Goal: Task Accomplishment & Management: Manage account settings

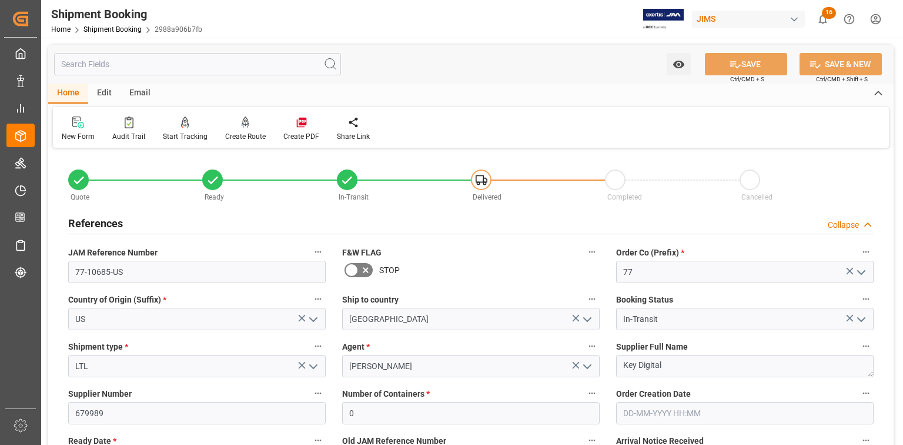
click at [875, 21] on html "Created by potrace 1.15, written by [PERSON_NAME] [DATE]-[DATE] Created by potr…" at bounding box center [451, 222] width 903 height 445
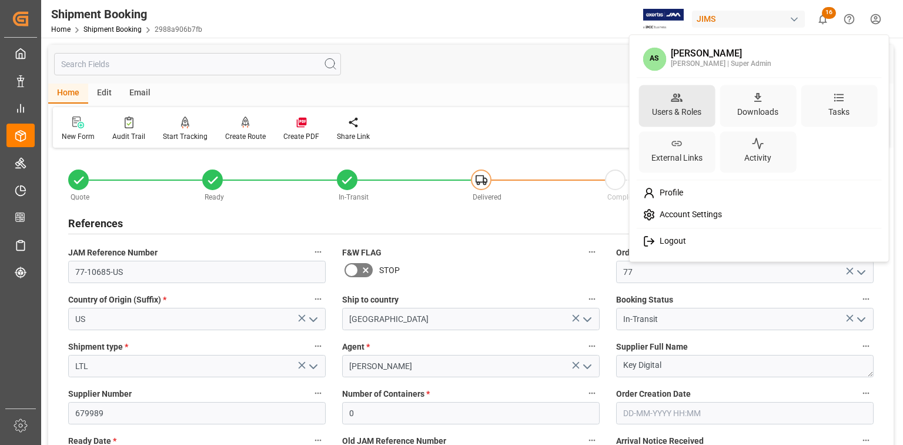
click at [700, 101] on div "Users & Roles" at bounding box center [677, 106] width 76 height 42
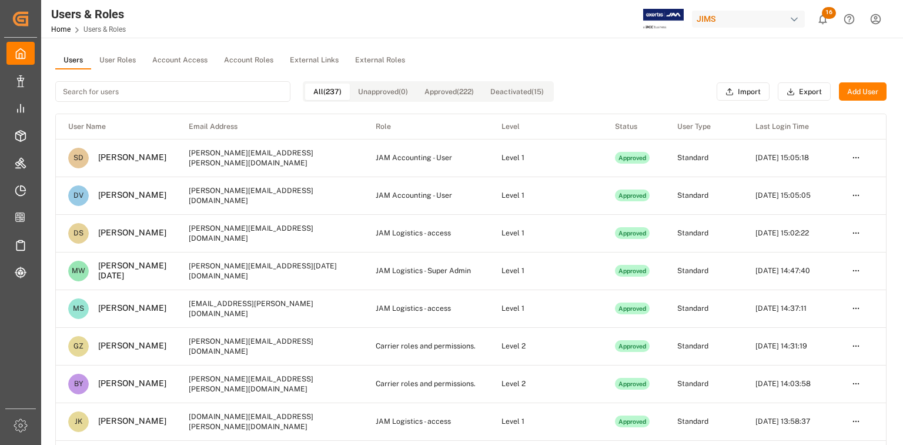
click at [191, 93] on input at bounding box center [172, 91] width 235 height 21
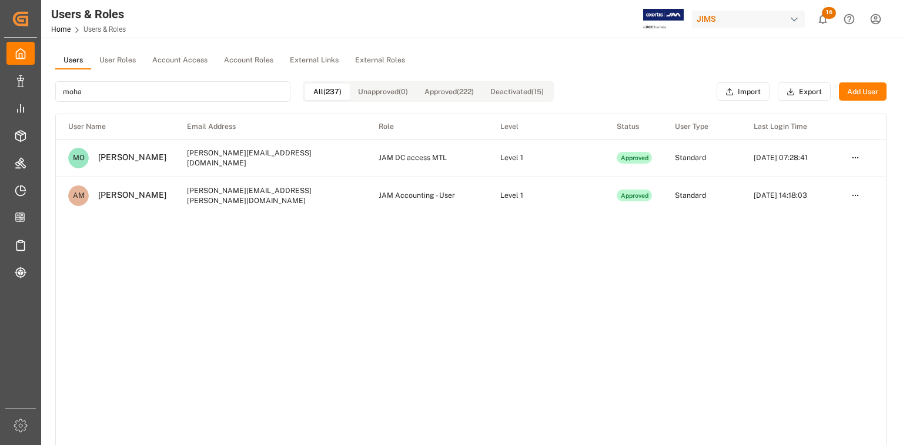
type input "moha"
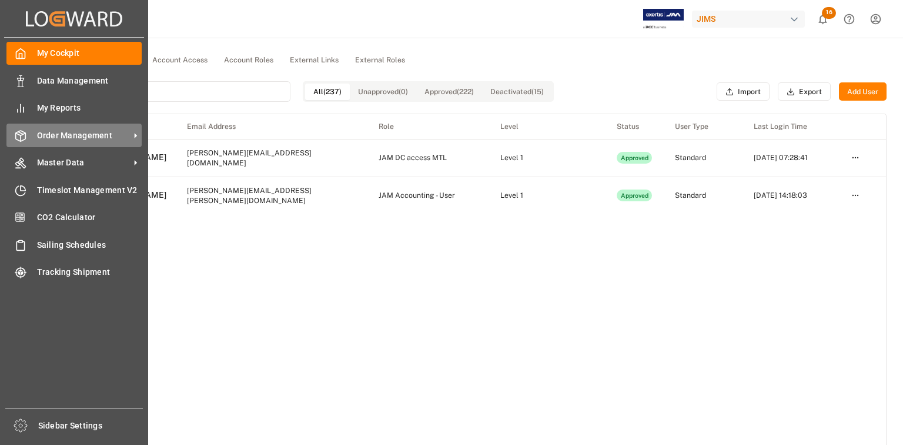
click at [51, 131] on span "Order Management" at bounding box center [83, 135] width 93 height 12
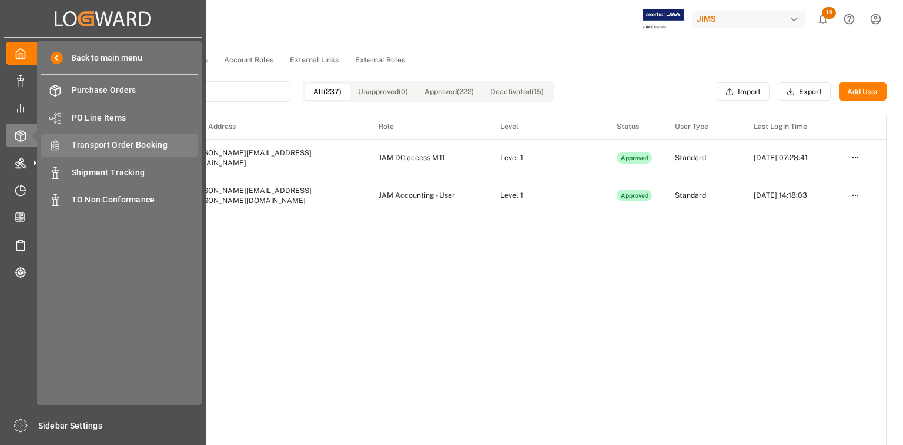
click at [118, 144] on span "Transport Order Booking" at bounding box center [135, 145] width 126 height 12
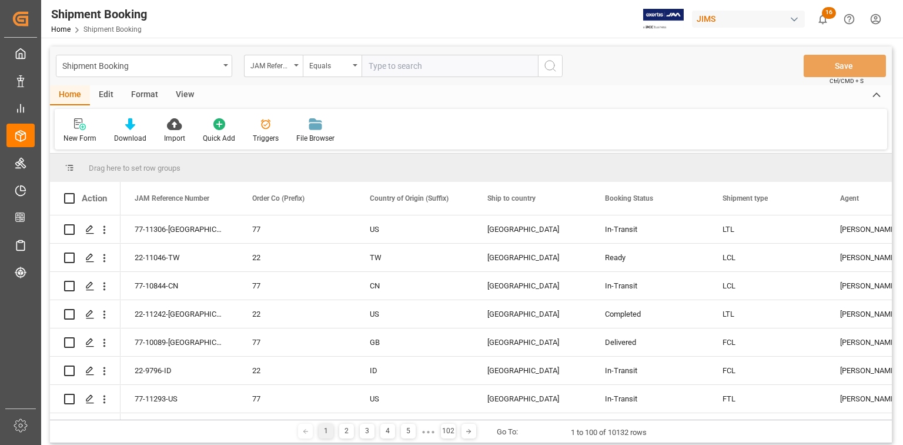
click at [388, 71] on input "text" at bounding box center [450, 66] width 176 height 22
type input "22-3946-CN"
click at [548, 68] on icon "search button" at bounding box center [550, 66] width 14 height 14
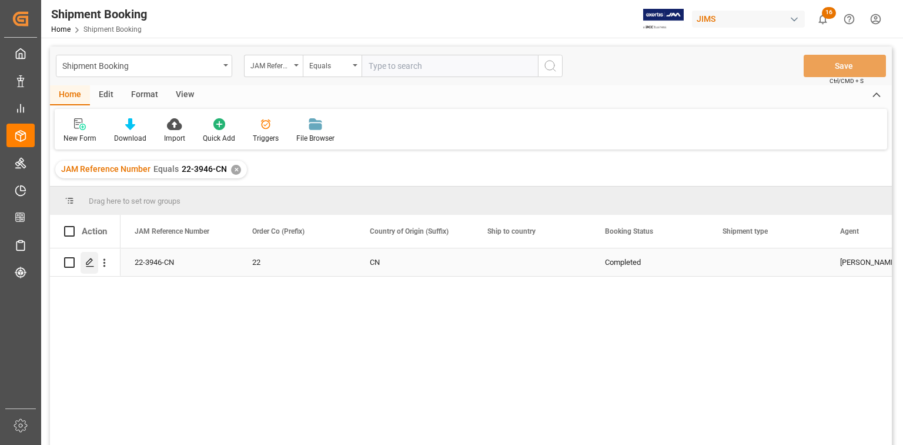
click at [91, 262] on icon "Press SPACE to select this row." at bounding box center [89, 262] width 9 height 9
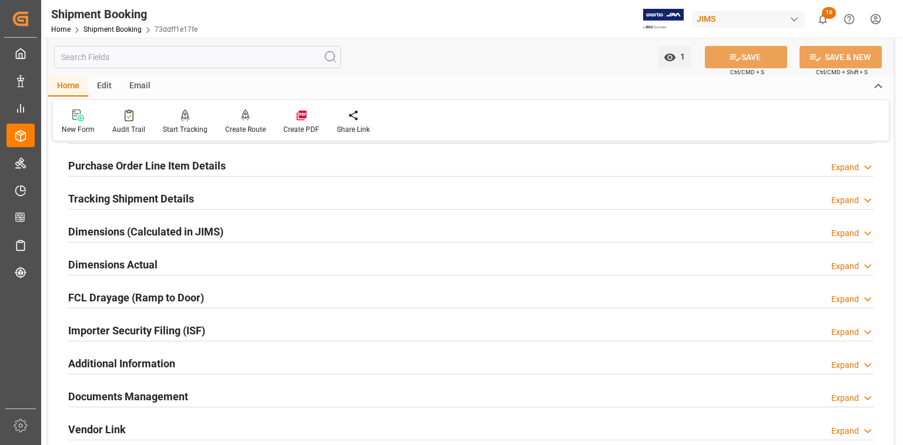
scroll to position [188, 0]
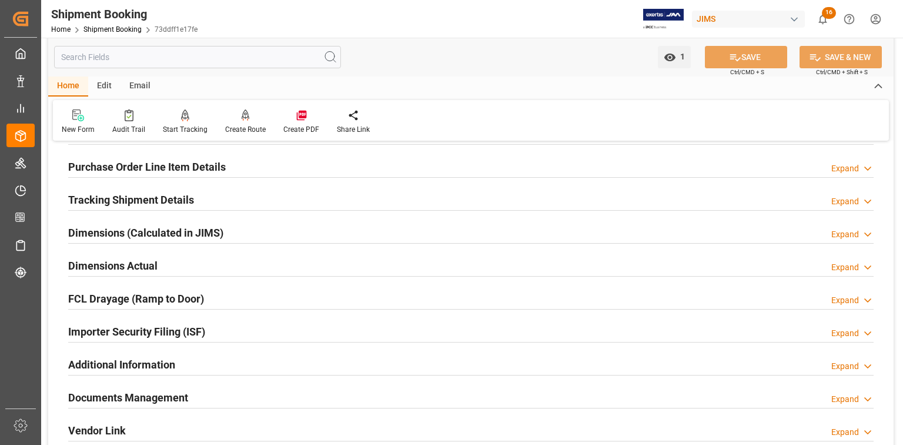
click at [174, 395] on h2 "Documents Management" at bounding box center [128, 397] width 120 height 16
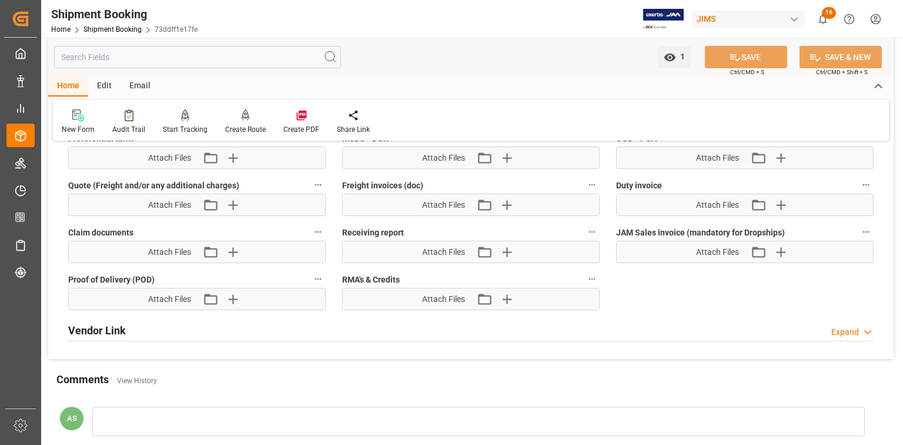
scroll to position [800, 0]
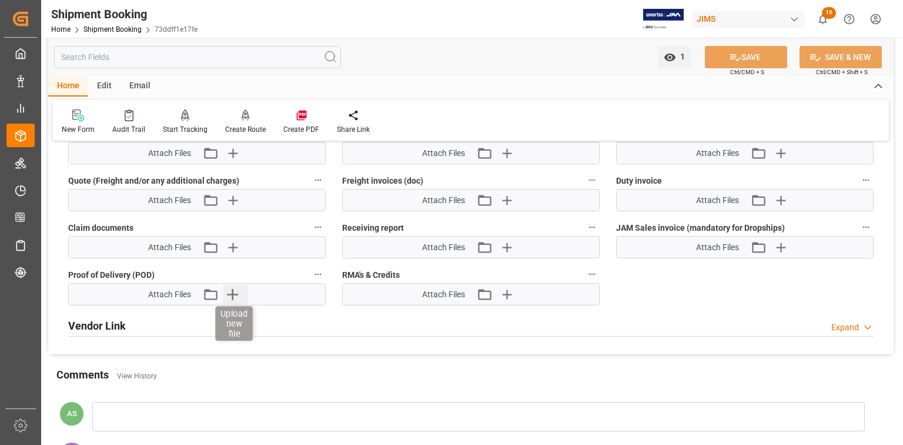
click at [234, 290] on icon "button" at bounding box center [232, 294] width 11 height 11
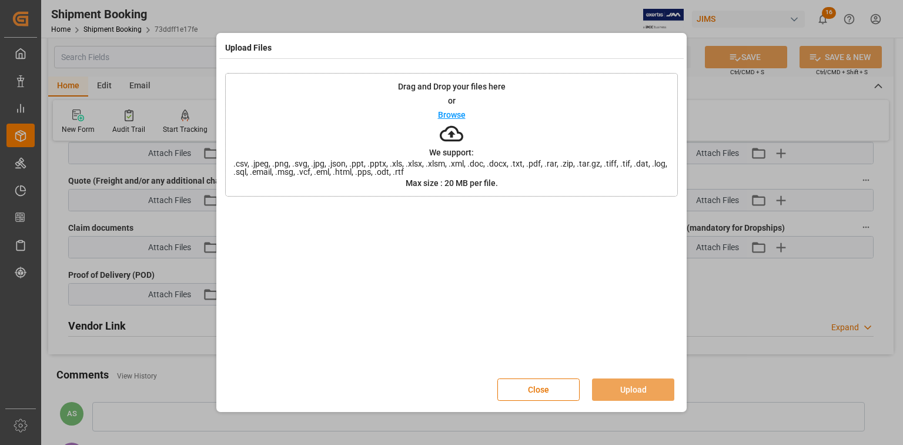
click at [463, 115] on p "Browse" at bounding box center [452, 115] width 28 height 8
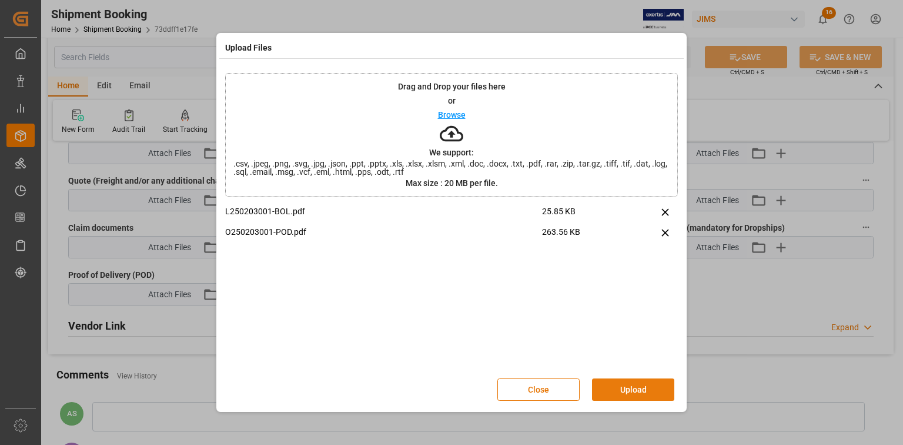
click at [633, 388] on button "Upload" at bounding box center [633, 389] width 82 height 22
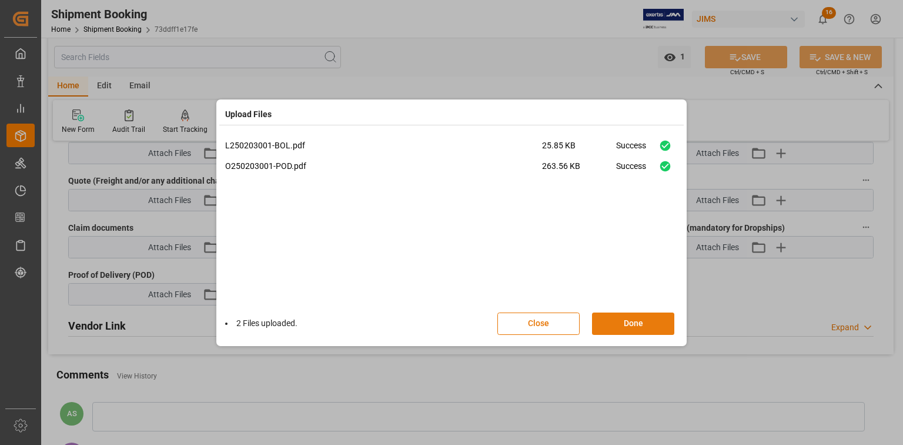
click at [633, 327] on button "Done" at bounding box center [633, 323] width 82 height 22
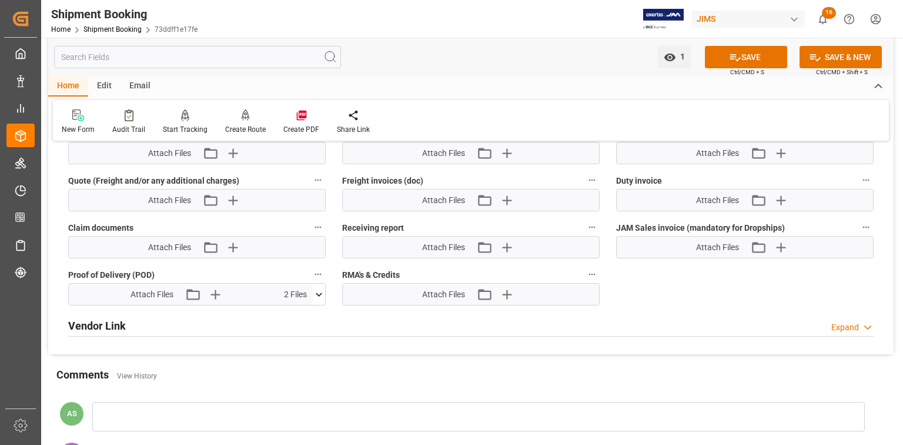
click at [875, 16] on html "Created by potrace 1.15, written by [PERSON_NAME] [DATE]-[DATE] Created by potr…" at bounding box center [451, 222] width 903 height 445
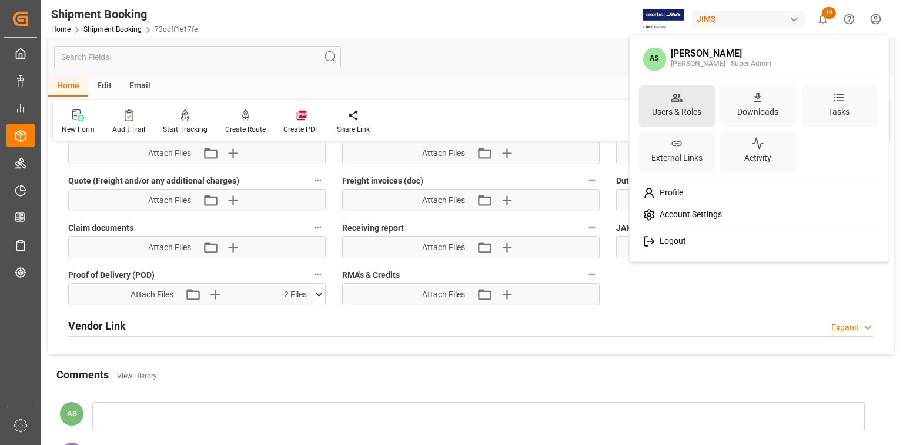
click at [682, 102] on icon at bounding box center [677, 97] width 12 height 12
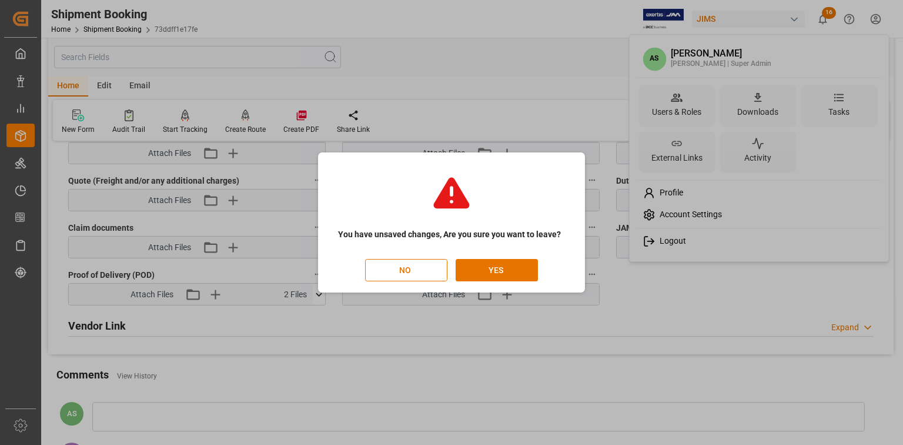
click at [503, 271] on html "Created by potrace 1.15, written by [PERSON_NAME] [DATE]-[DATE] Created by potr…" at bounding box center [451, 222] width 903 height 445
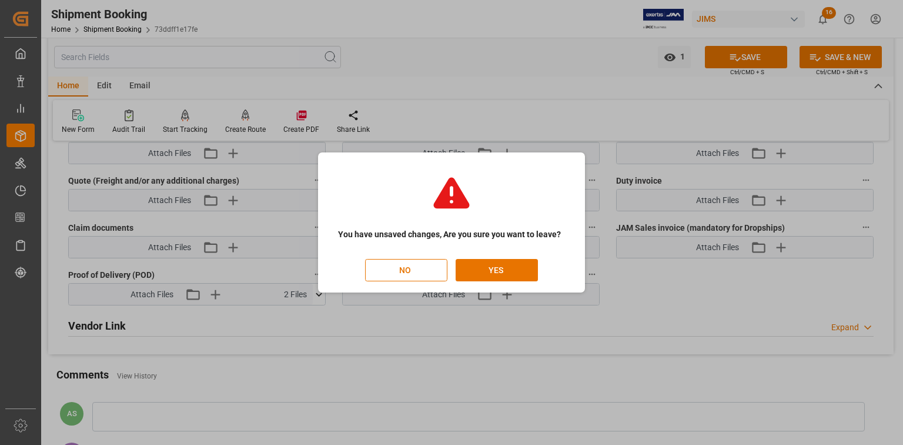
click at [503, 271] on button "YES" at bounding box center [497, 270] width 82 height 22
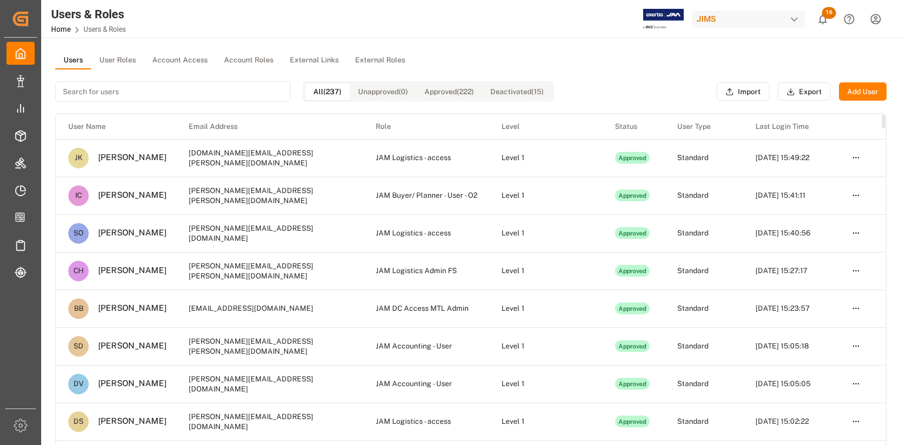
click at [868, 85] on button "Add User" at bounding box center [863, 91] width 48 height 19
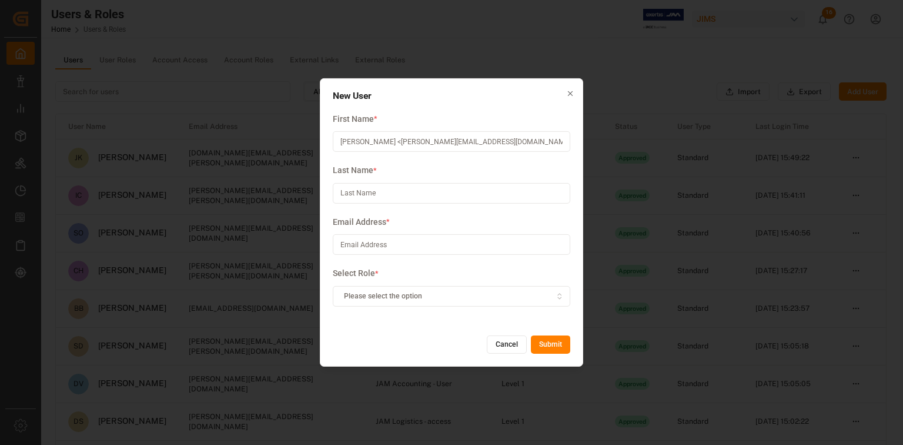
type input "[PERSON_NAME] <[PERSON_NAME][EMAIL_ADDRESS][DOMAIN_NAME]>"
click at [393, 194] on input at bounding box center [452, 193] width 238 height 21
paste input "[PERSON_NAME] <[PERSON_NAME][EMAIL_ADDRESS][DOMAIN_NAME]>"
type input "[PERSON_NAME] <[PERSON_NAME][EMAIL_ADDRESS][DOMAIN_NAME]>"
click at [364, 141] on input "[PERSON_NAME] <[PERSON_NAME][EMAIL_ADDRESS][DOMAIN_NAME]>" at bounding box center [452, 141] width 238 height 21
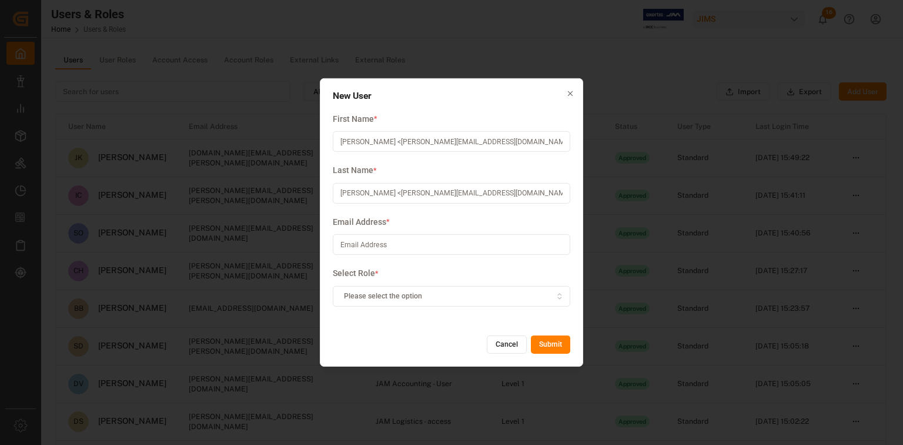
click at [364, 141] on input "[PERSON_NAME] <[PERSON_NAME][EMAIL_ADDRESS][DOMAIN_NAME]>" at bounding box center [452, 141] width 238 height 21
drag, startPoint x: 372, startPoint y: 139, endPoint x: 539, endPoint y: 142, distance: 167.1
click at [539, 142] on input "[PERSON_NAME] <[PERSON_NAME][EMAIL_ADDRESS][DOMAIN_NAME]>" at bounding box center [452, 141] width 238 height 21
drag, startPoint x: 406, startPoint y: 139, endPoint x: 319, endPoint y: 139, distance: 87.6
click at [321, 139] on div "New User First Name * [PERSON_NAME] Last Name * [PERSON_NAME] <[PERSON_NAME][EM…" at bounding box center [452, 222] width 264 height 288
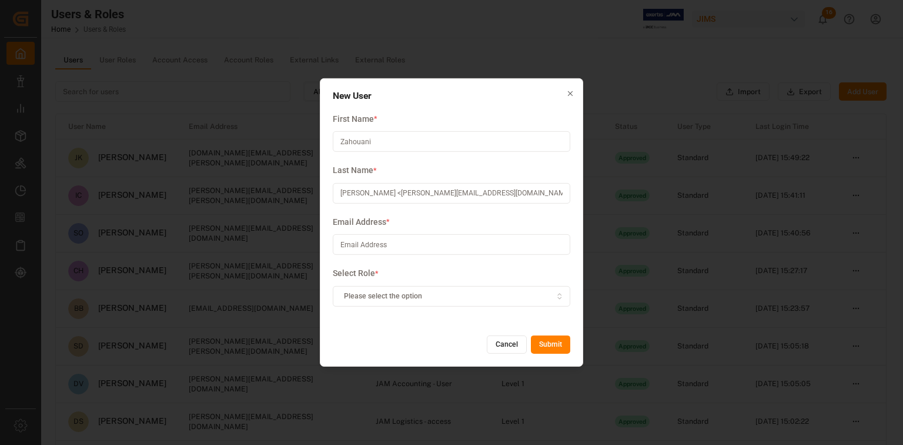
paste input "[PERSON_NAME] <[PERSON_NAME][EMAIL_ADDRESS][DOMAIN_NAME]>"
drag, startPoint x: 374, startPoint y: 141, endPoint x: 675, endPoint y: 144, distance: 301.2
click at [675, 144] on div "New User First Name * [PERSON_NAME] <[PERSON_NAME][EMAIL_ADDRESS][DOMAIN_NAME]>…" at bounding box center [451, 222] width 903 height 445
type input "[PERSON_NAME]"
click at [361, 193] on input "[PERSON_NAME] <[PERSON_NAME][EMAIL_ADDRESS][DOMAIN_NAME]>" at bounding box center [452, 193] width 238 height 21
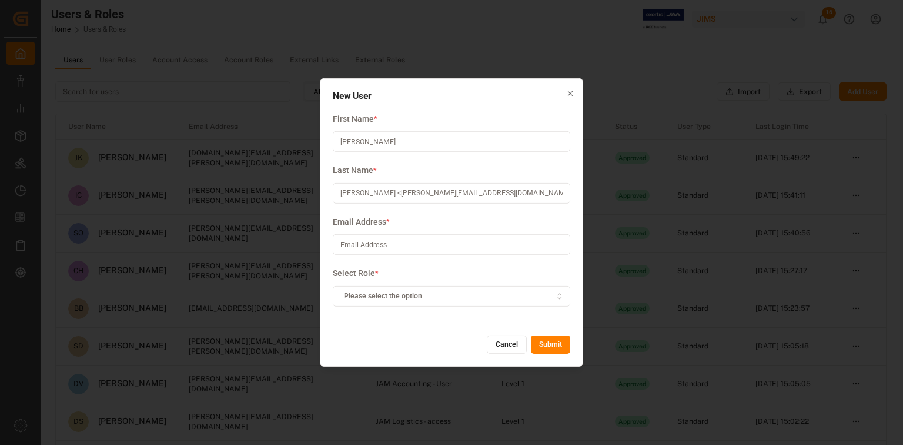
click at [361, 193] on input "[PERSON_NAME] <[PERSON_NAME][EMAIL_ADDRESS][DOMAIN_NAME]>" at bounding box center [452, 193] width 238 height 21
drag, startPoint x: 374, startPoint y: 193, endPoint x: 532, endPoint y: 199, distance: 158.3
click at [532, 199] on input "[PERSON_NAME] <[PERSON_NAME][EMAIL_ADDRESS][DOMAIN_NAME]>" at bounding box center [452, 193] width 238 height 21
type input "Zahouani"
click at [433, 246] on input at bounding box center [452, 244] width 238 height 21
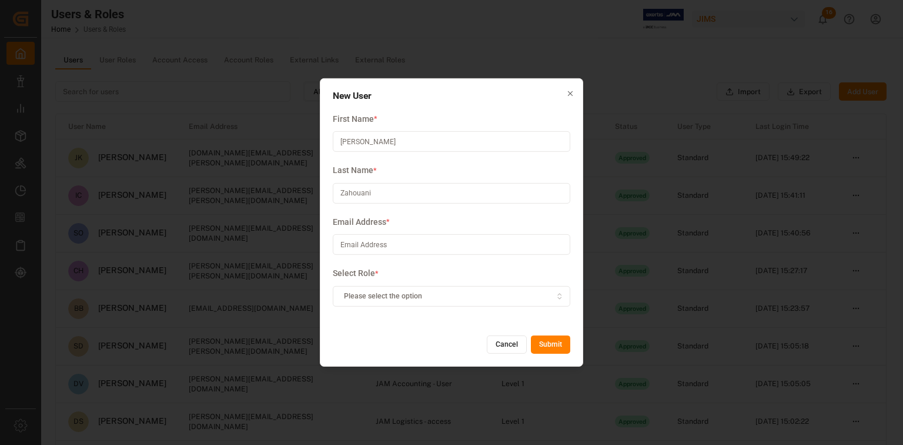
paste input "[PERSON_NAME] <[PERSON_NAME][EMAIL_ADDRESS][DOMAIN_NAME]>"
drag, startPoint x: 411, startPoint y: 244, endPoint x: 324, endPoint y: 234, distance: 87.6
click at [324, 234] on div "New User First Name * [PERSON_NAME] Last Name * [PERSON_NAME] Address * [PERSON…" at bounding box center [452, 222] width 264 height 288
click at [490, 243] on input "[PERSON_NAME][EMAIL_ADDRESS][DOMAIN_NAME]>" at bounding box center [452, 244] width 238 height 21
type input "[PERSON_NAME][EMAIL_ADDRESS][DOMAIN_NAME]"
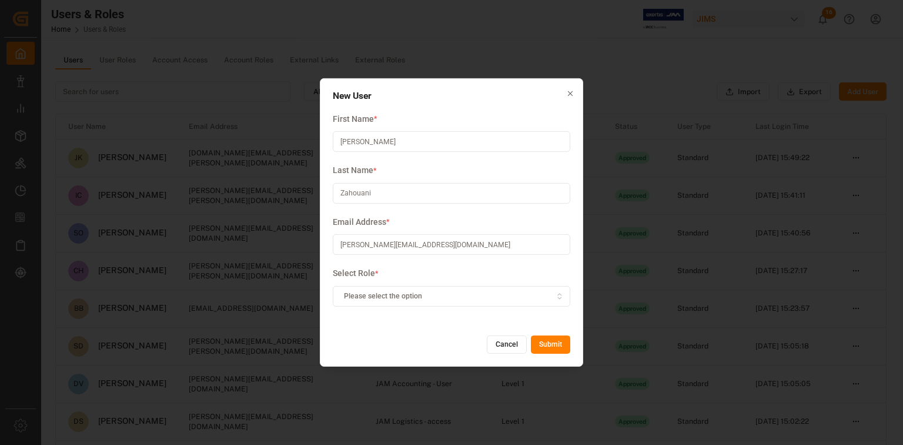
click at [553, 292] on div "Please select the option" at bounding box center [452, 296] width 232 height 11
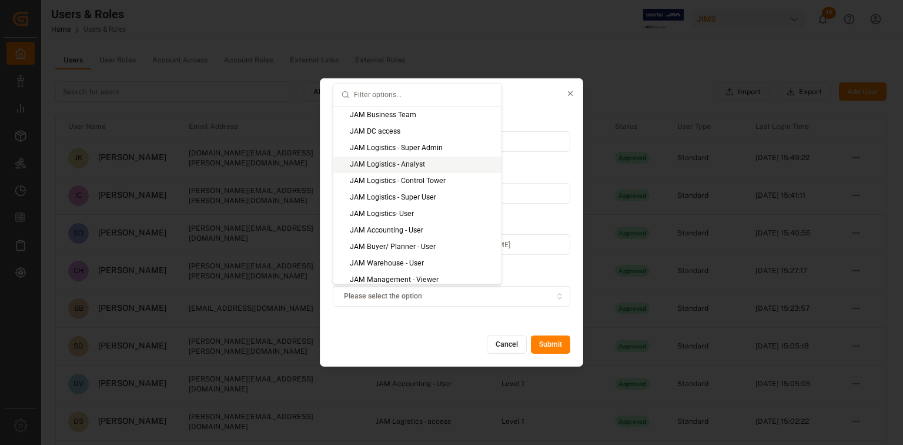
click at [442, 165] on div "JAM Logistics - Analyst" at bounding box center [418, 164] width 168 height 16
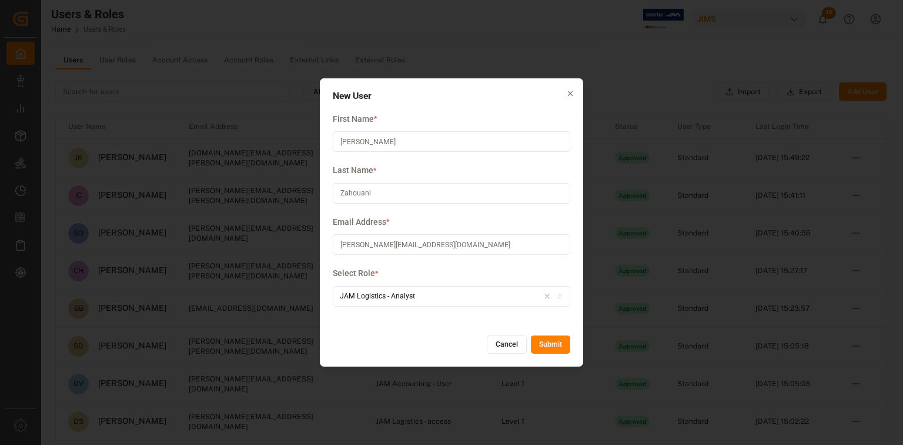
click at [560, 344] on button "Submit" at bounding box center [550, 344] width 39 height 19
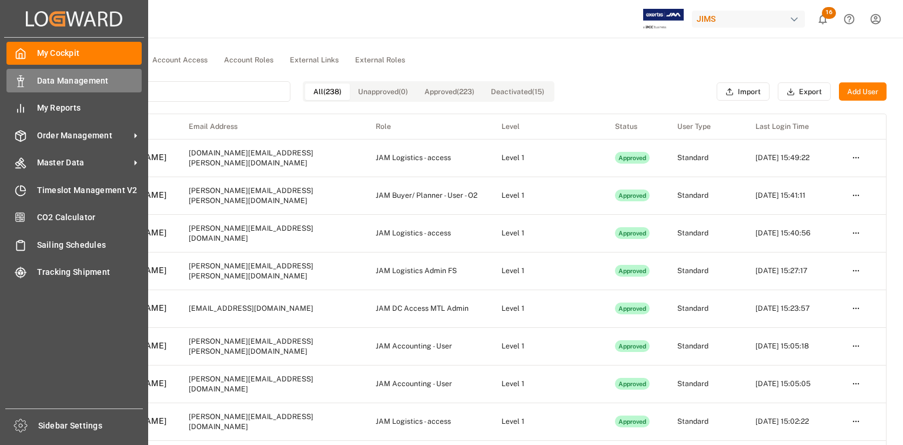
click at [56, 80] on span "Data Management" at bounding box center [89, 81] width 105 height 12
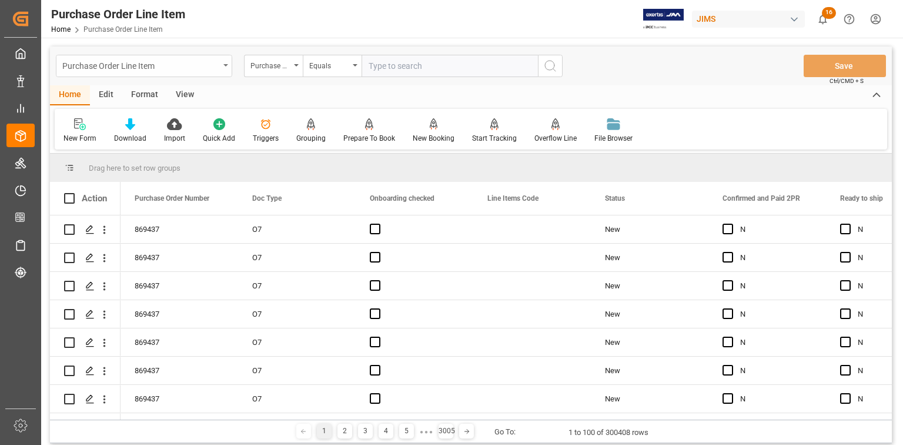
click at [126, 68] on div "Purchase Order Line Item" at bounding box center [140, 65] width 157 height 15
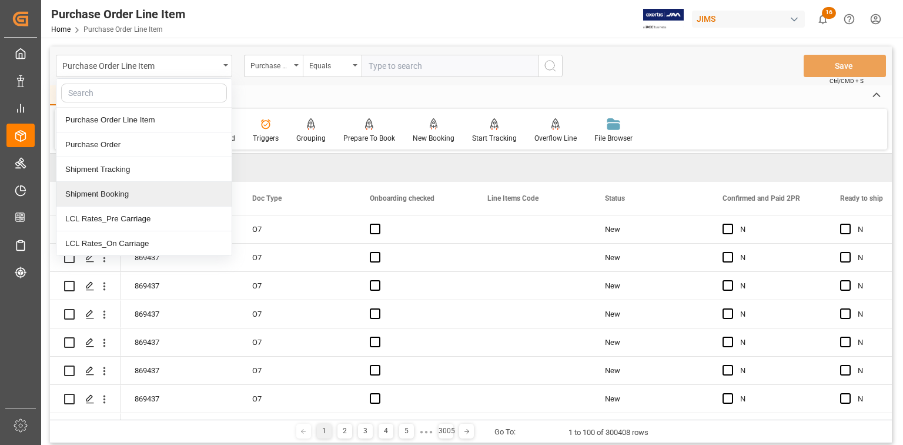
click at [116, 195] on div "Shipment Booking" at bounding box center [143, 194] width 175 height 25
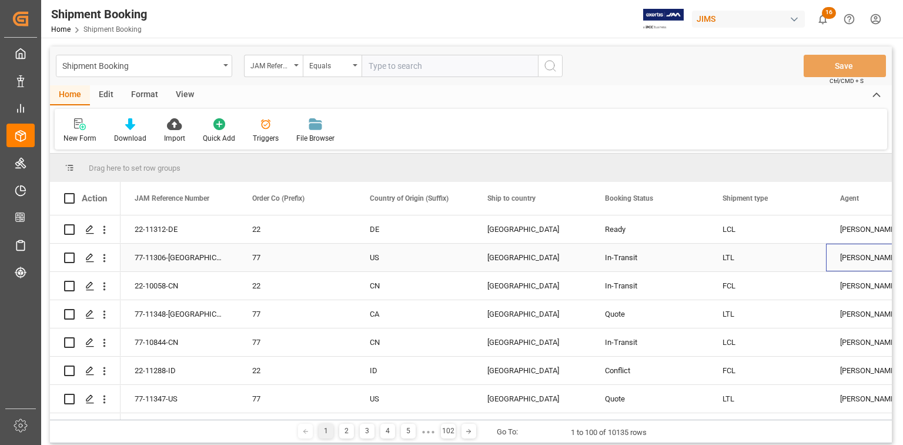
click at [854, 258] on div "[PERSON_NAME]" at bounding box center [885, 257] width 89 height 27
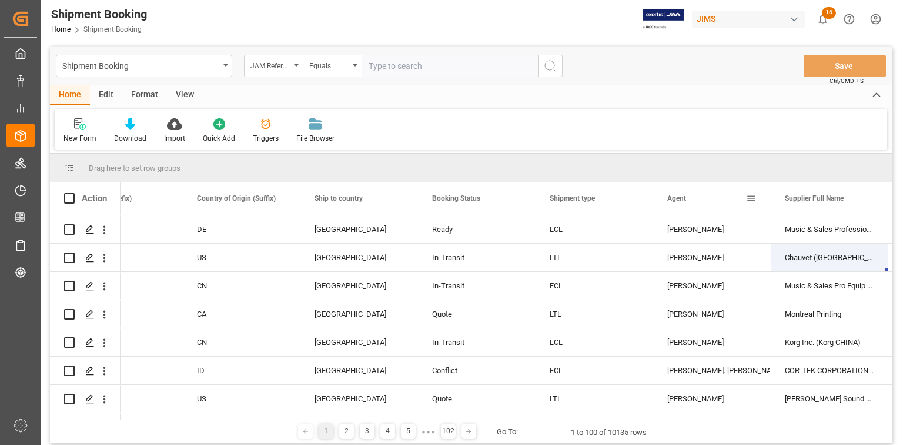
click at [752, 195] on span at bounding box center [751, 198] width 11 height 11
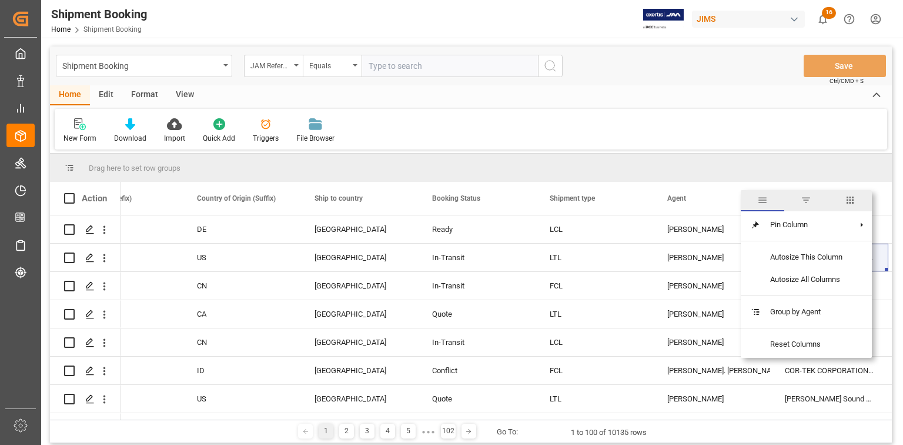
click at [803, 200] on span "filter" at bounding box center [806, 200] width 11 height 11
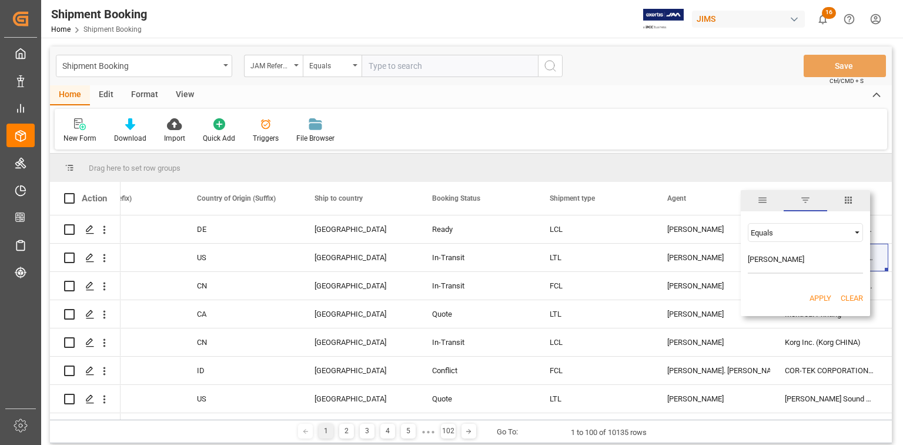
type input "[PERSON_NAME]"
click at [823, 296] on button "Apply" at bounding box center [821, 298] width 22 height 12
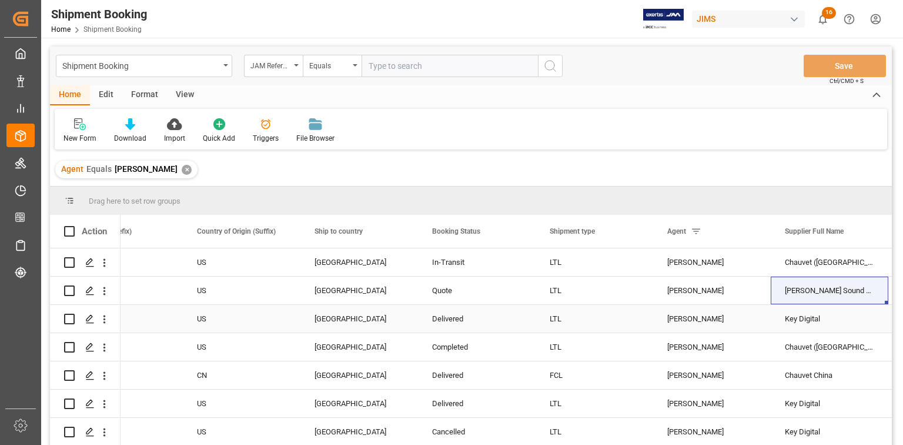
click at [692, 321] on div "[PERSON_NAME]" at bounding box center [712, 318] width 89 height 27
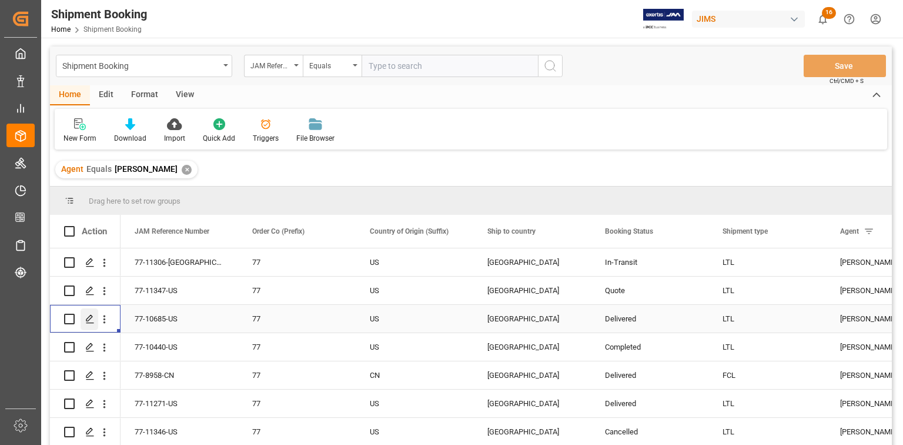
click at [94, 318] on icon "Press SPACE to select this row." at bounding box center [89, 318] width 9 height 9
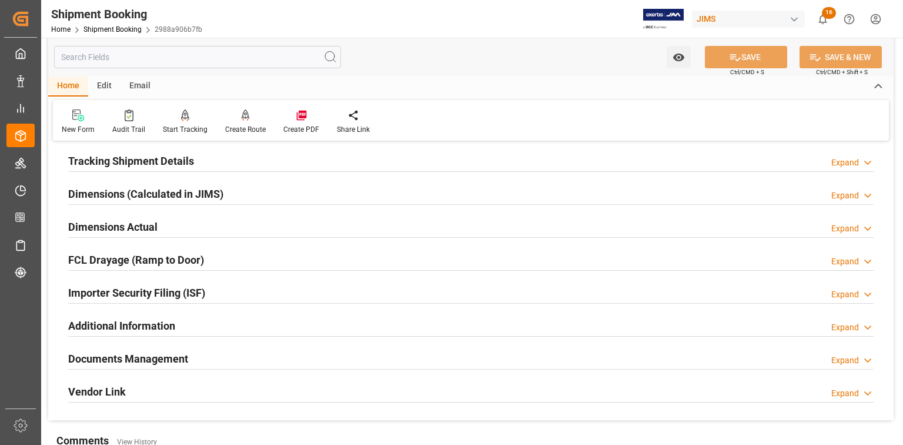
scroll to position [235, 0]
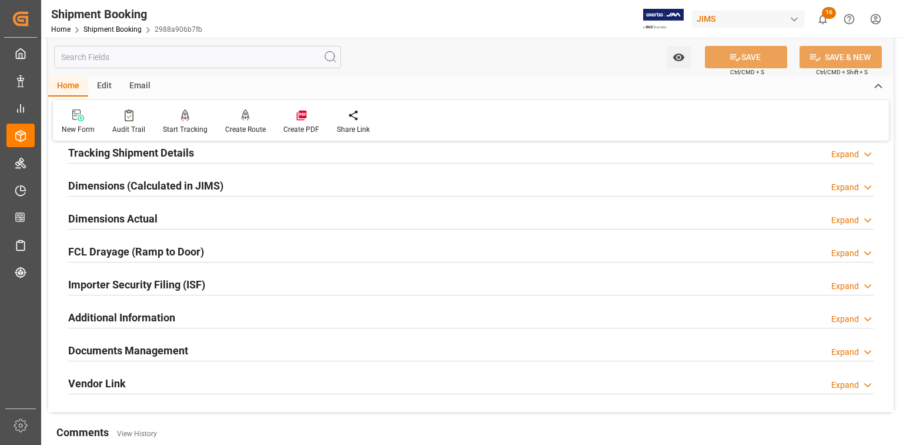
click at [106, 355] on h2 "Documents Management" at bounding box center [128, 350] width 120 height 16
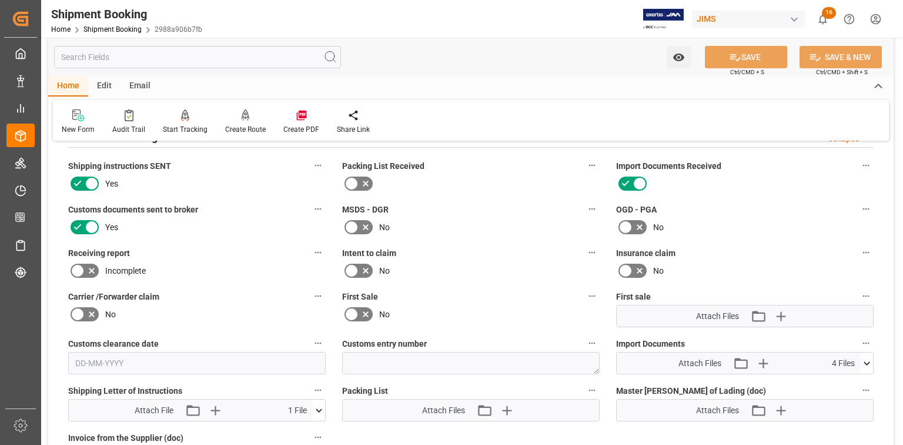
scroll to position [471, 0]
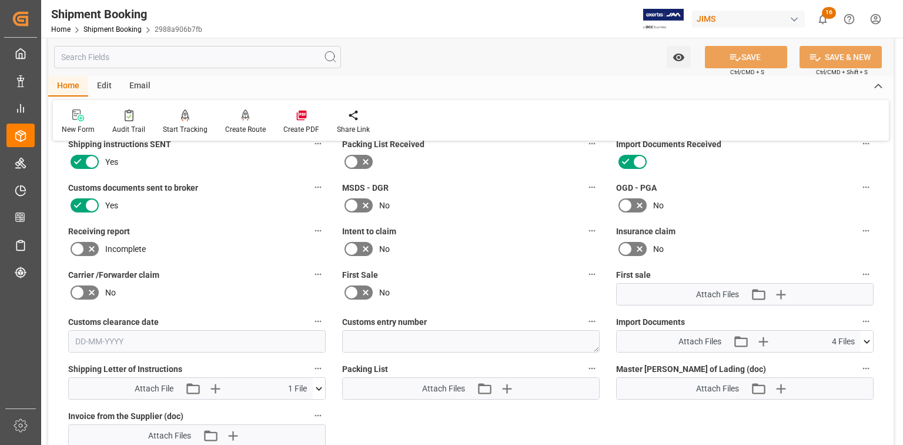
click at [320, 388] on icon at bounding box center [319, 388] width 12 height 12
click at [317, 405] on icon at bounding box center [312, 410] width 12 height 12
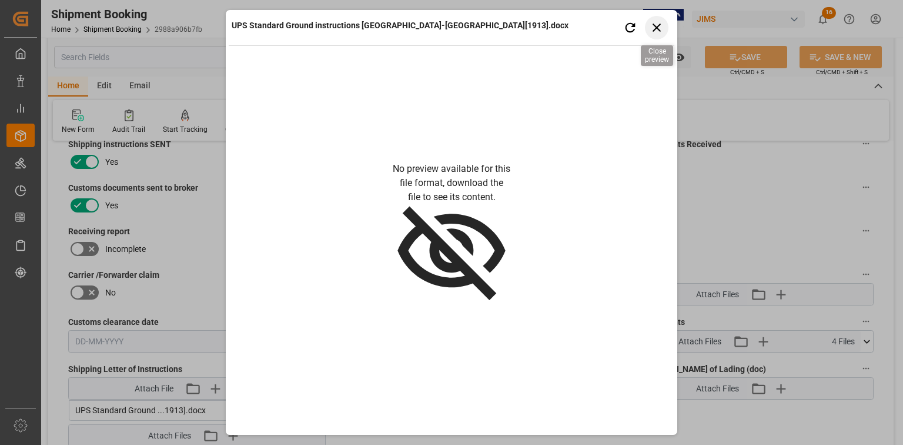
click at [662, 31] on icon "button" at bounding box center [657, 27] width 15 height 15
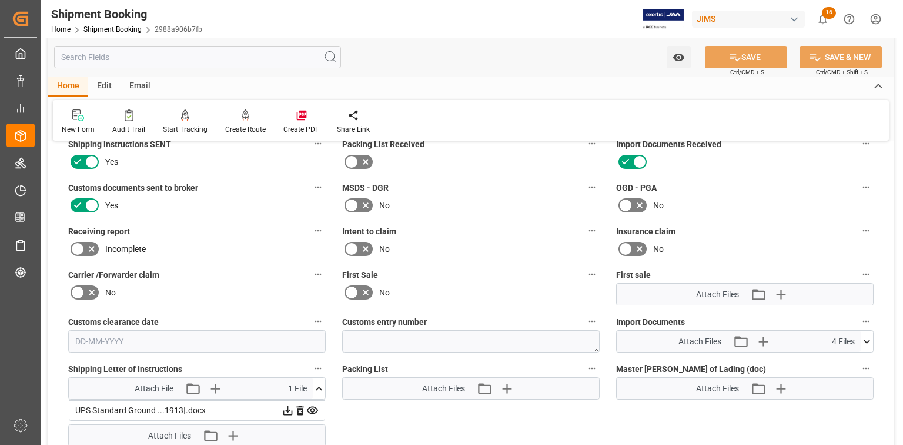
click at [287, 409] on icon at bounding box center [288, 410] width 12 height 12
